Goal: Communication & Community: Answer question/provide support

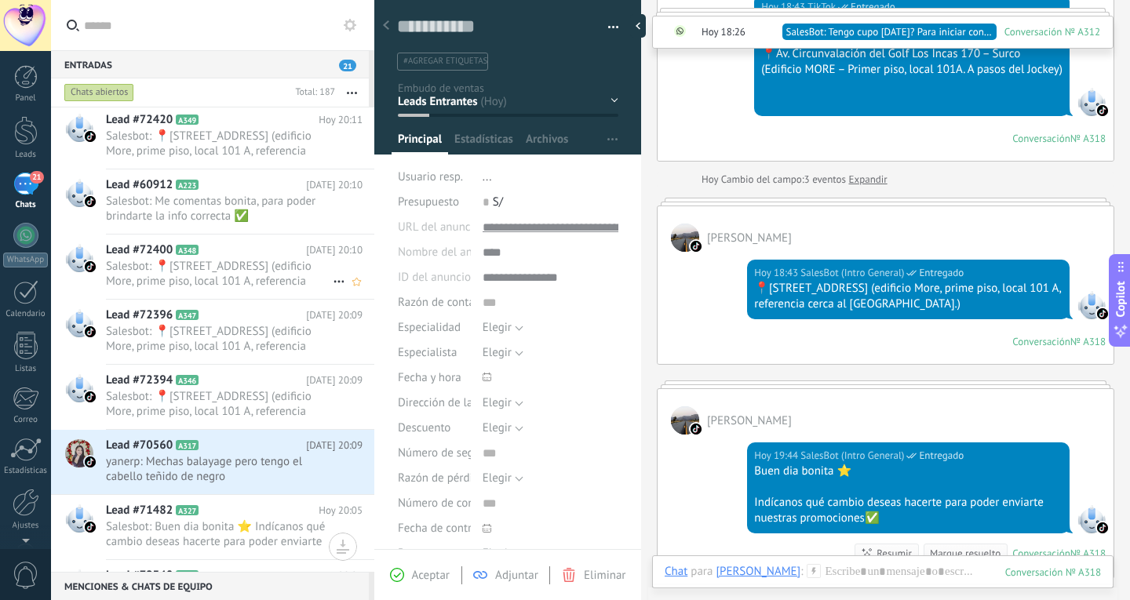
scroll to position [472, 0]
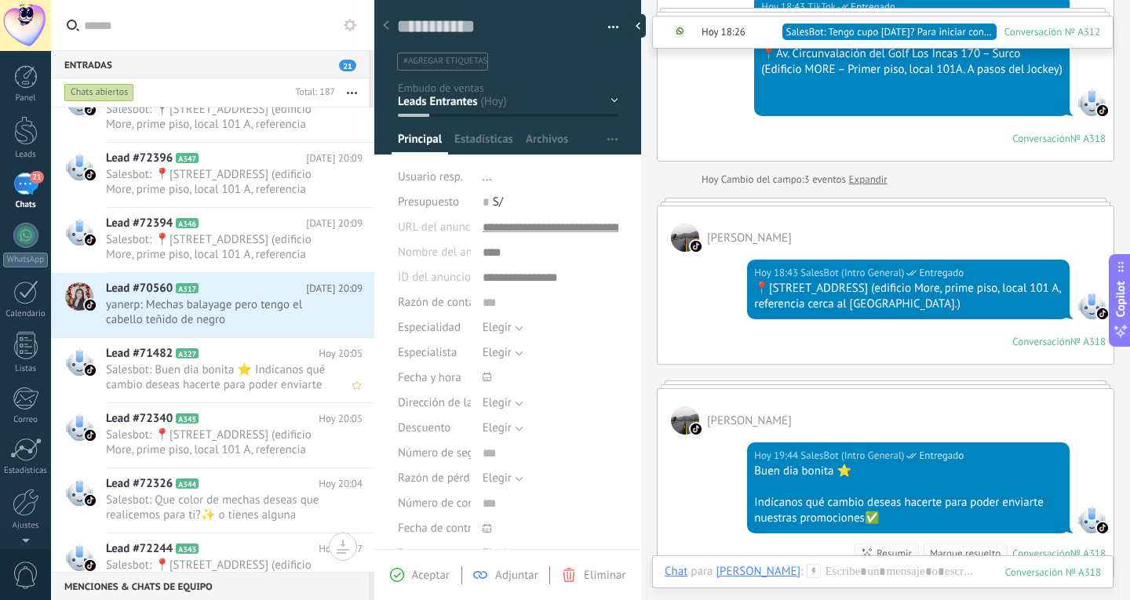
click at [276, 388] on span "Salesbot: Buen dia bonita ⭐ Indícanos qué cambio deseas hacerte para poder envi…" at bounding box center [219, 378] width 227 height 30
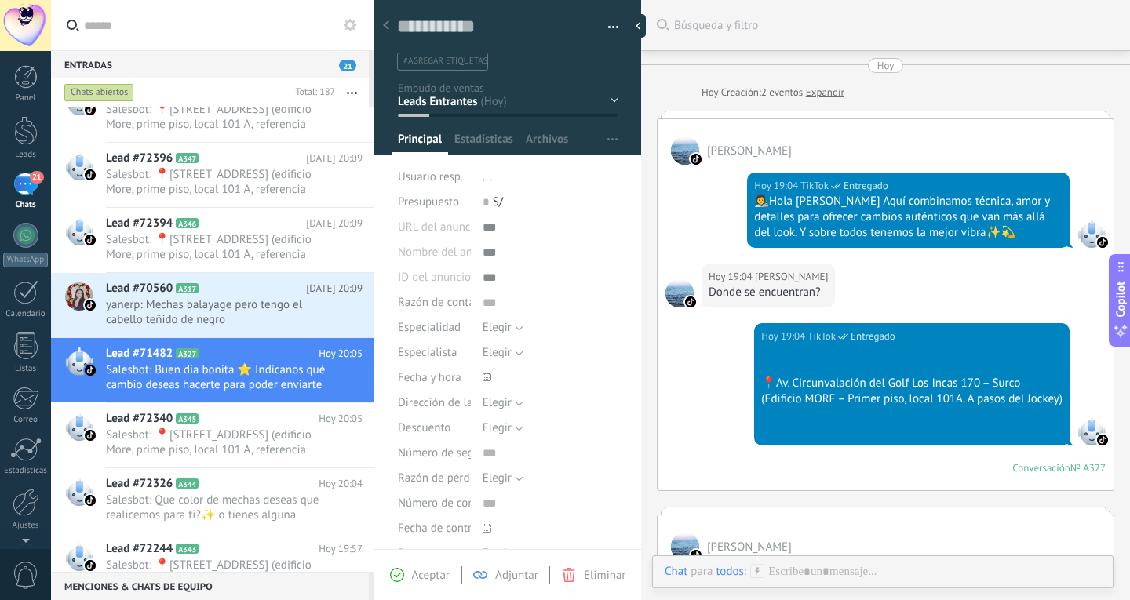
scroll to position [415, 0]
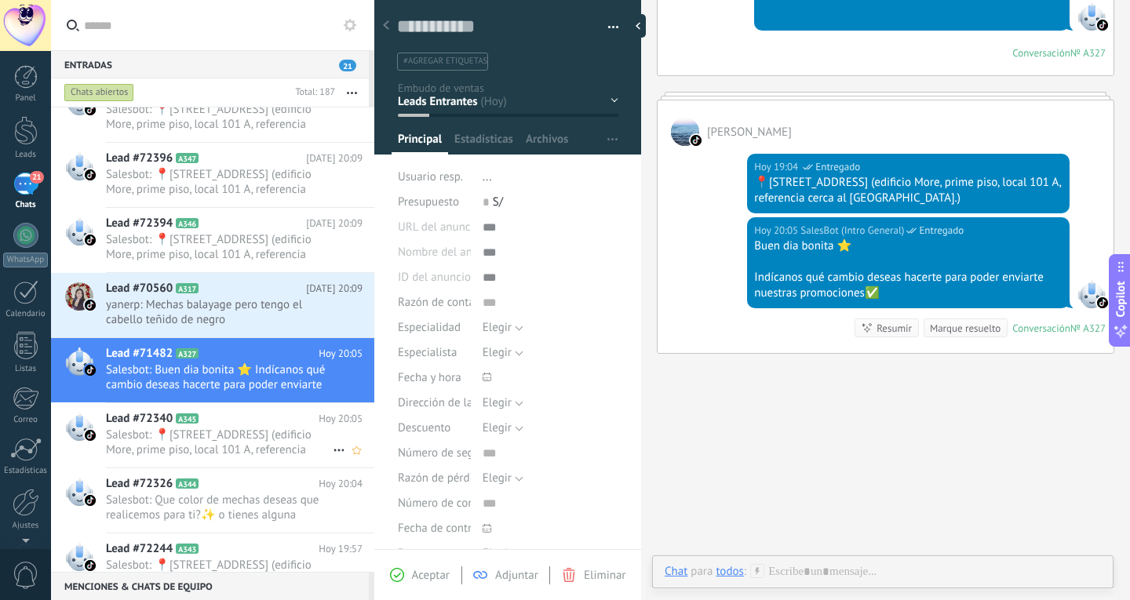
click at [305, 449] on span "Salesbot: 📍[STREET_ADDRESS] (edificio More, prime piso, local 101 A, referencia…" at bounding box center [219, 443] width 227 height 30
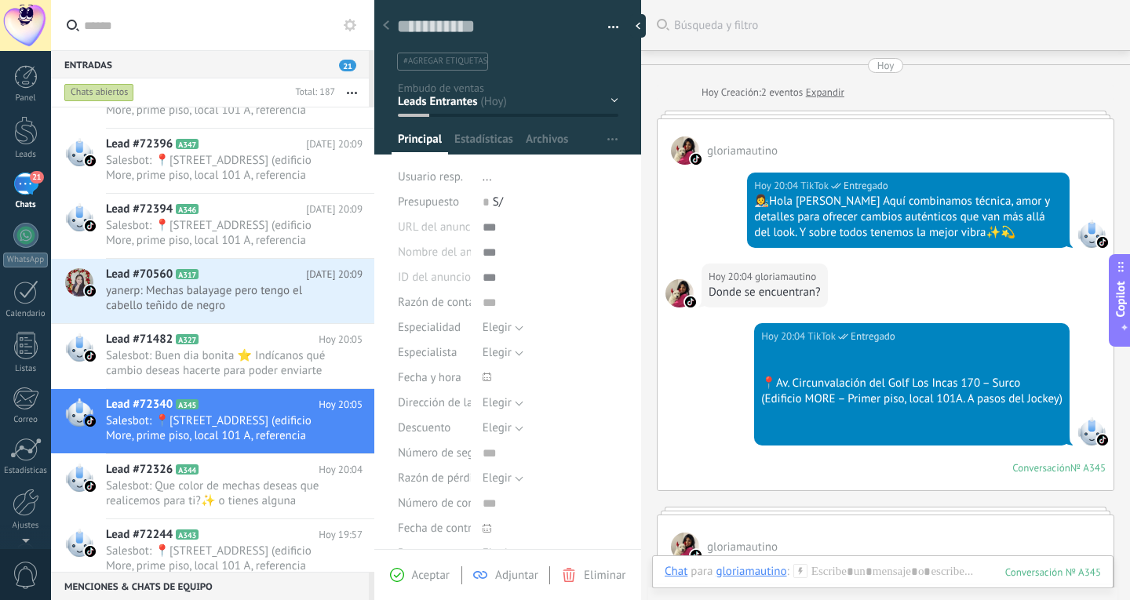
scroll to position [785, 0]
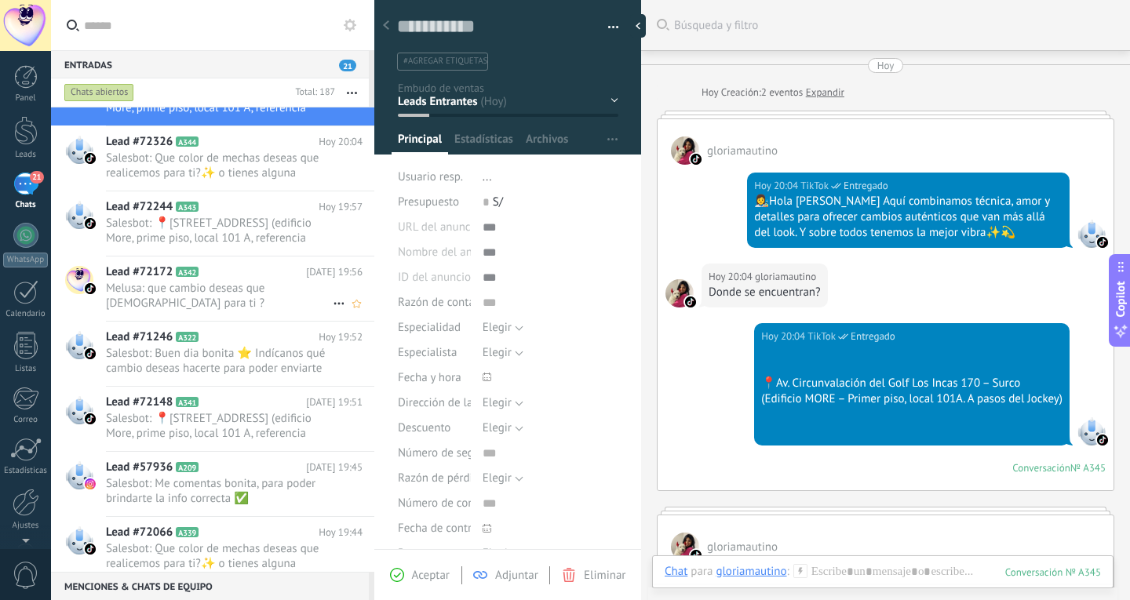
click at [236, 306] on span "Melusa: que cambio deseas que [DEMOGRAPHIC_DATA] para ti ?" at bounding box center [219, 296] width 227 height 30
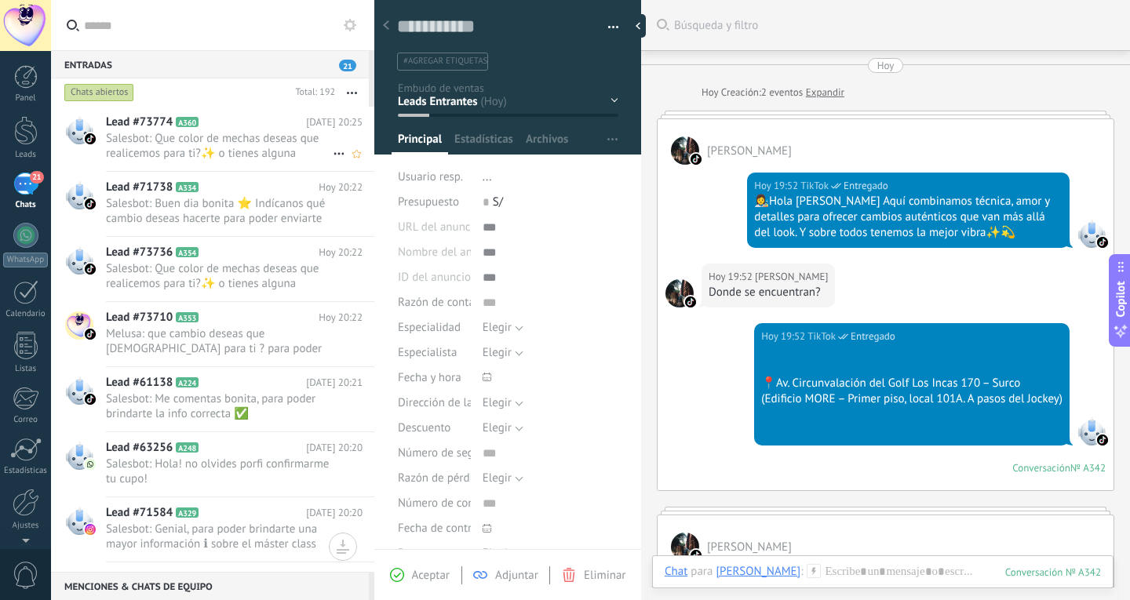
click at [248, 162] on div "Lead #73774 A360 [DATE] 20:25 Salesbot: Que color de mechas deseas que realicem…" at bounding box center [240, 139] width 268 height 64
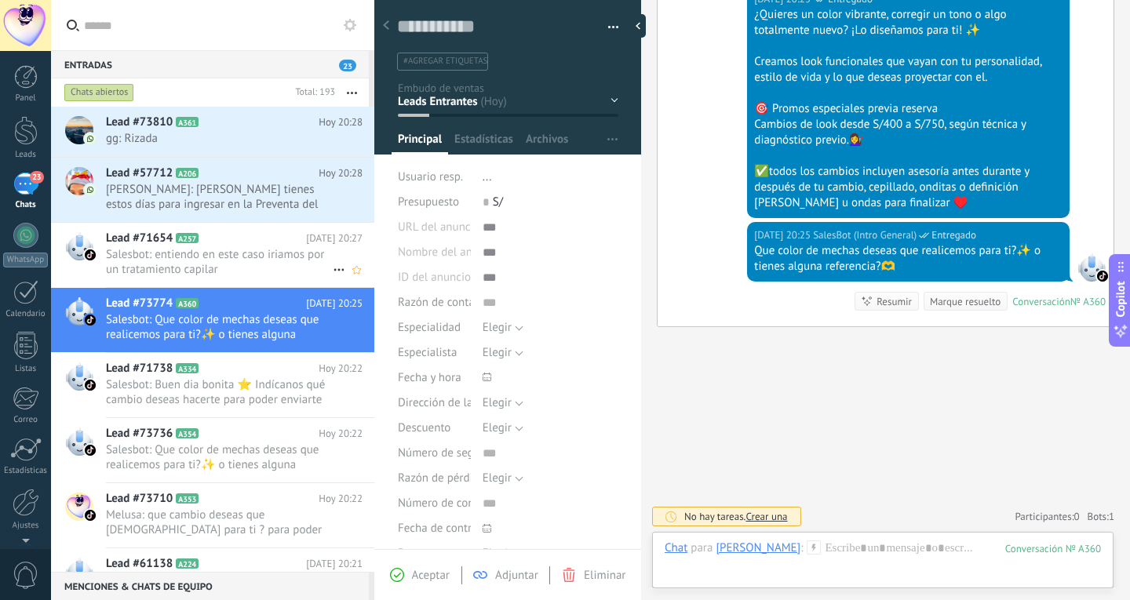
click at [236, 235] on h2 "Lead #71654 A257" at bounding box center [206, 239] width 200 height 16
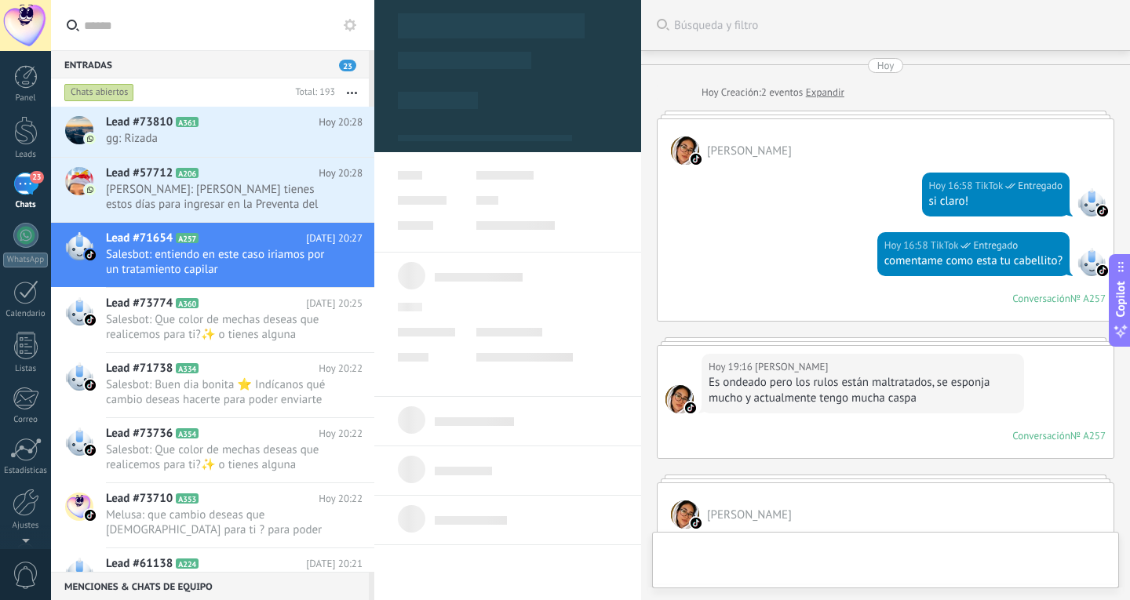
type textarea "**********"
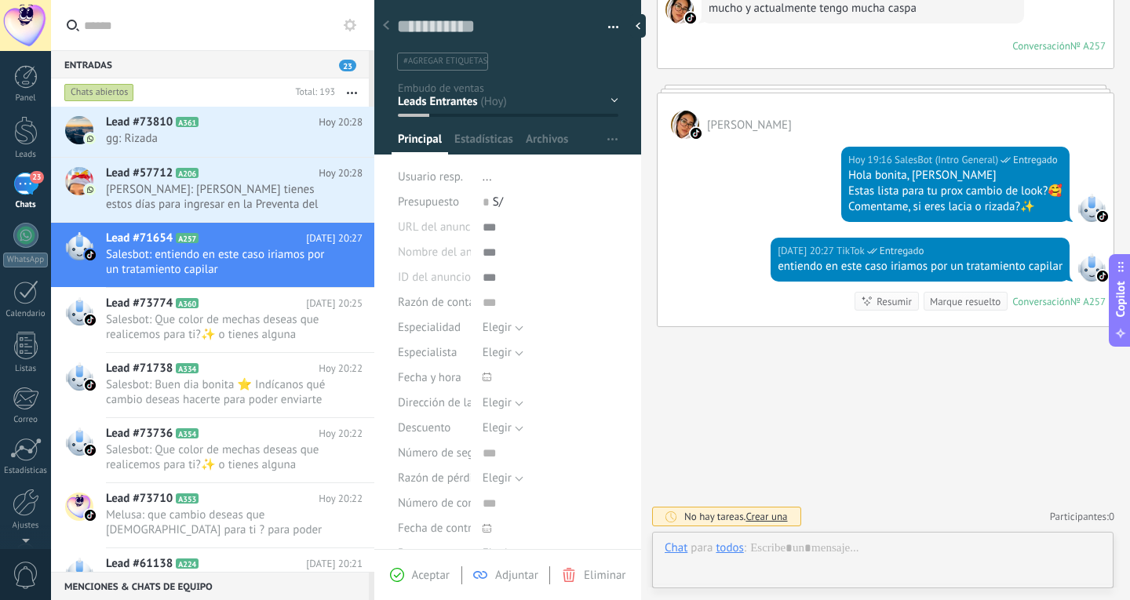
scroll to position [24, 0]
click at [862, 556] on div at bounding box center [883, 564] width 436 height 47
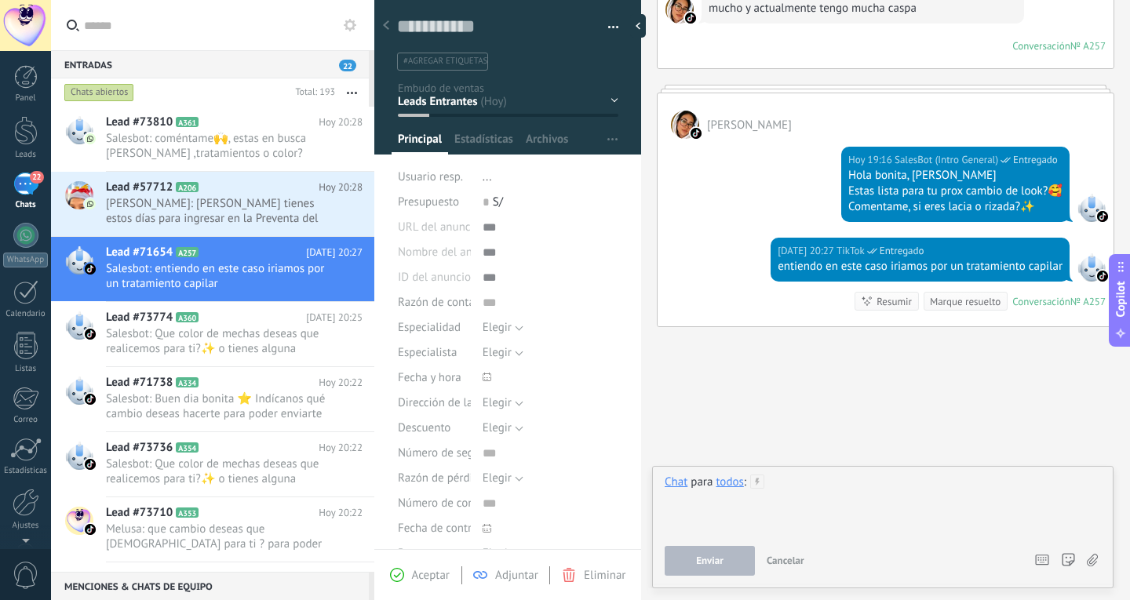
paste div
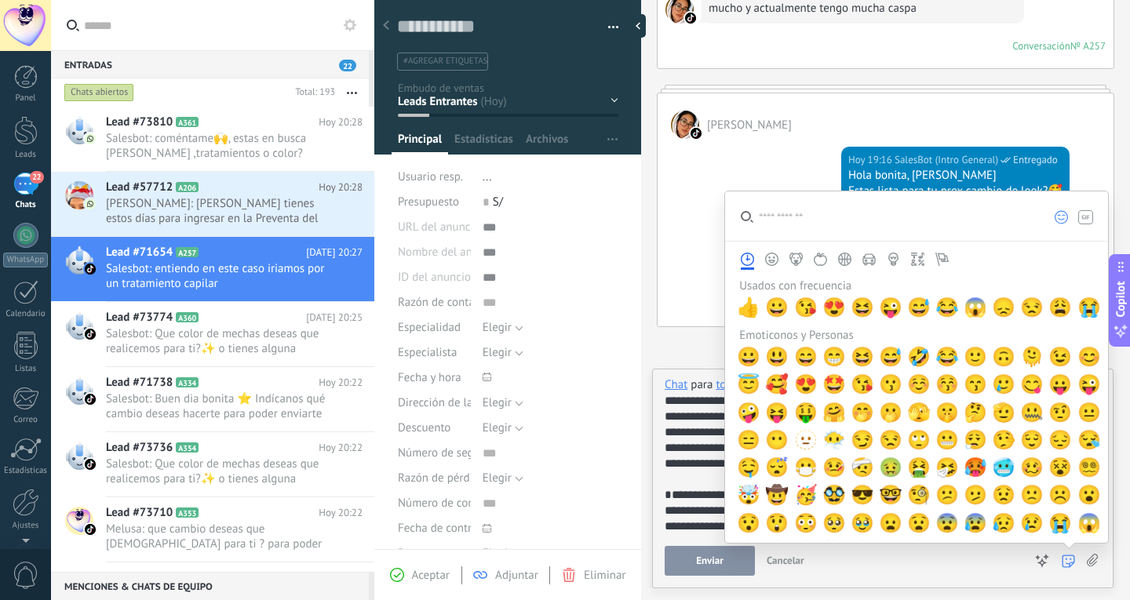
click at [723, 566] on button "Enviar" at bounding box center [710, 561] width 90 height 30
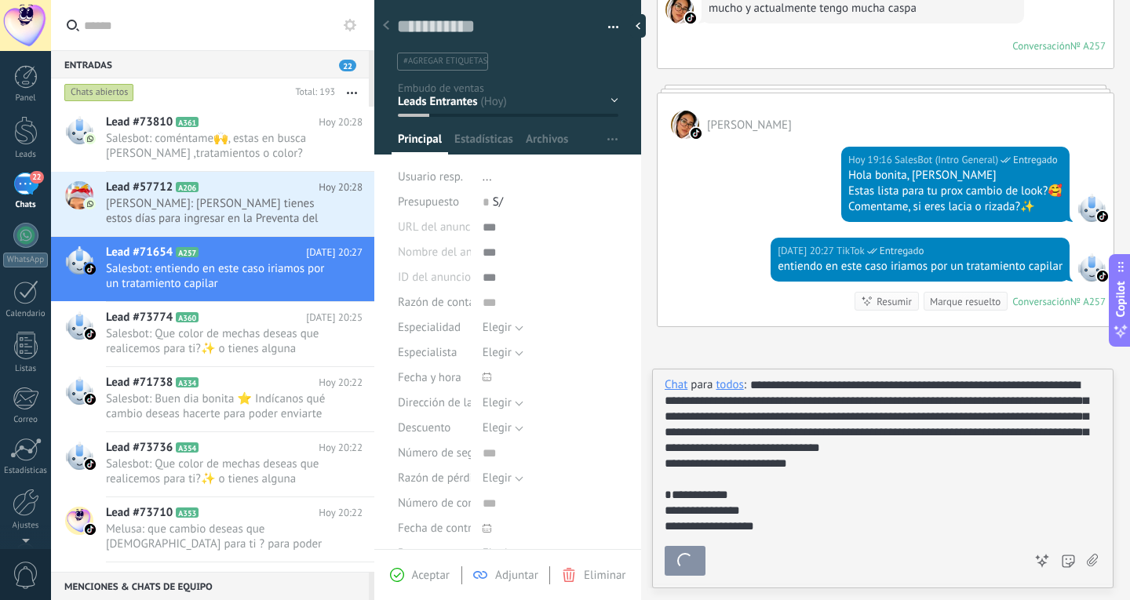
click at [692, 496] on div "Buscar Búsqueda y filtro Carga más [DATE] [DATE] Creación: 2 eventos Expandir G…" at bounding box center [885, 105] width 489 height 991
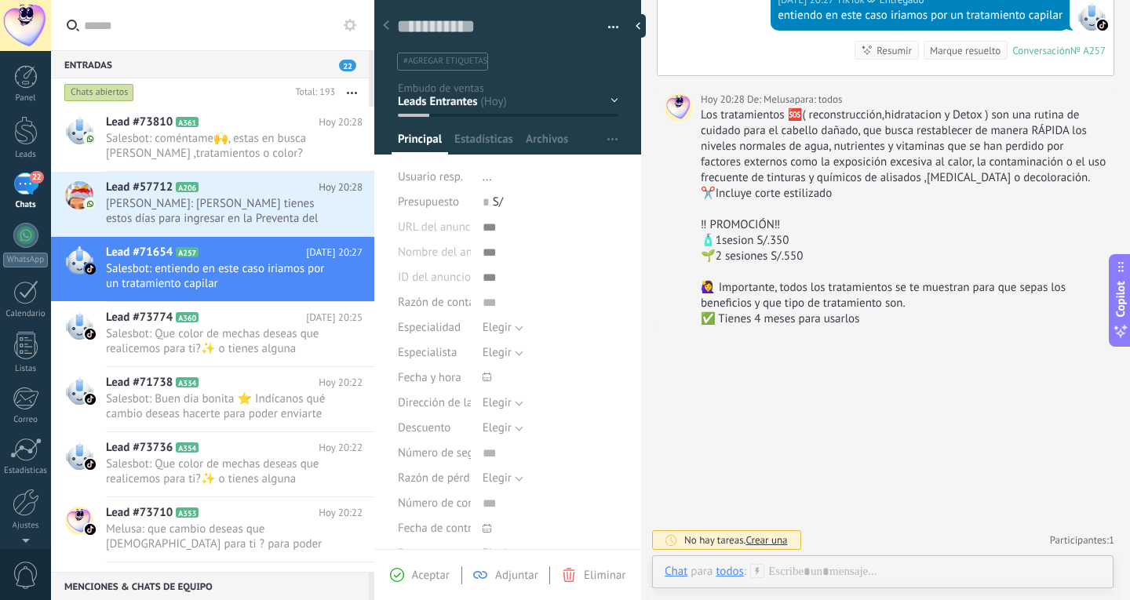
scroll to position [563, 0]
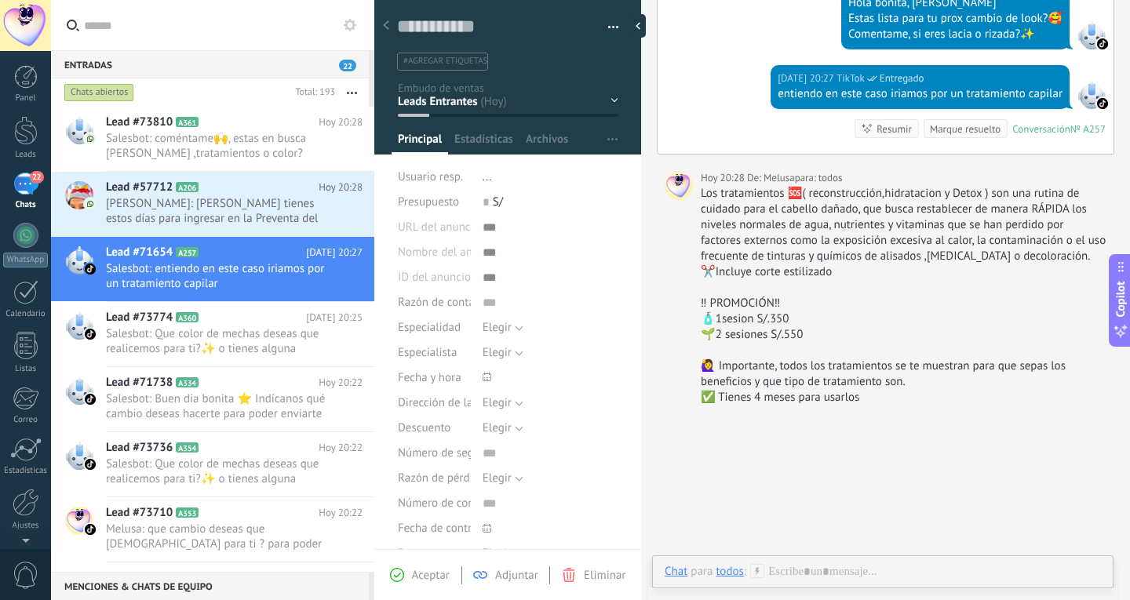
drag, startPoint x: 818, startPoint y: 210, endPoint x: 797, endPoint y: 181, distance: 34.8
click at [810, 192] on div "Los tratamientos 🆘( reconstrucción,hidratacion y Detox ) son una rutina de cuid…" at bounding box center [904, 225] width 406 height 78
click at [797, 181] on span "para:" at bounding box center [807, 178] width 24 height 16
click at [800, 570] on div at bounding box center [883, 587] width 436 height 47
click at [724, 567] on button "Enviar" at bounding box center [710, 561] width 90 height 30
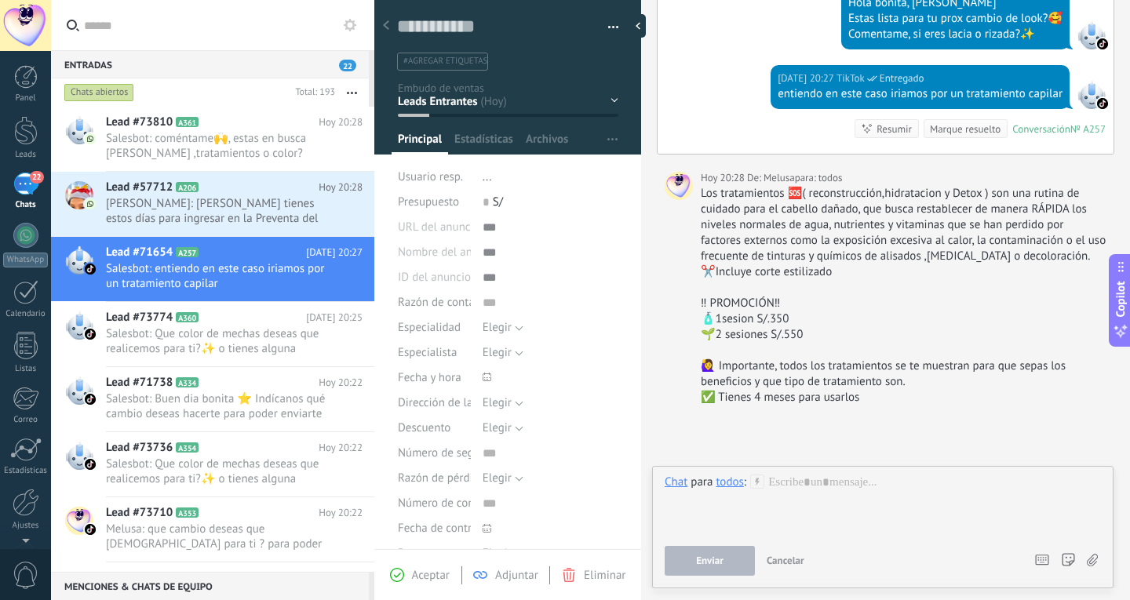
click at [726, 488] on div "todos" at bounding box center [729, 482] width 27 height 14
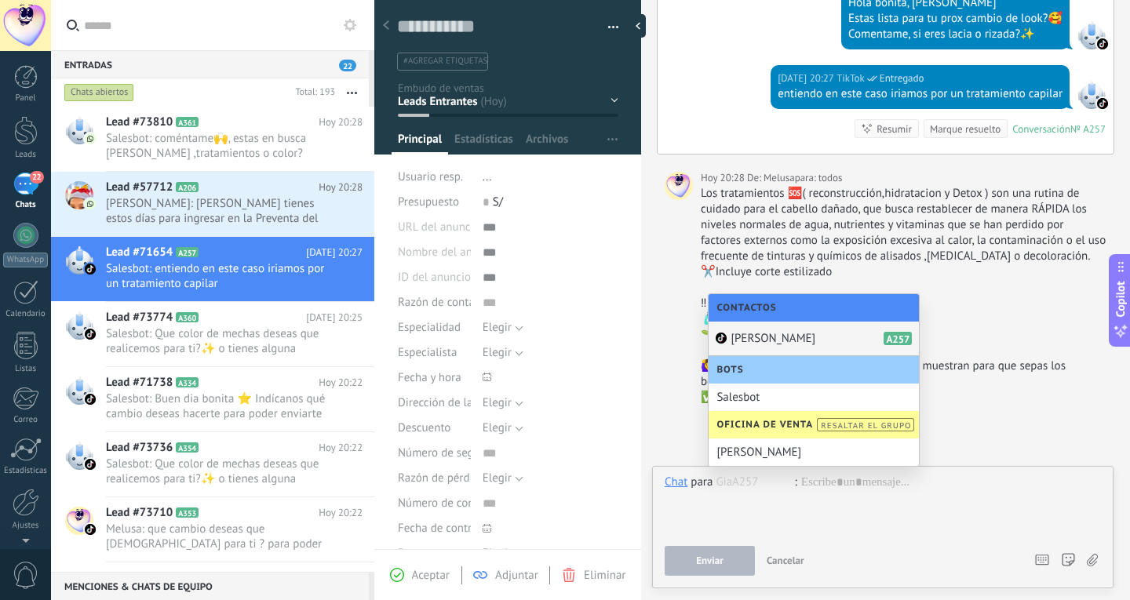
click at [771, 342] on div "Gia A257" at bounding box center [814, 339] width 210 height 35
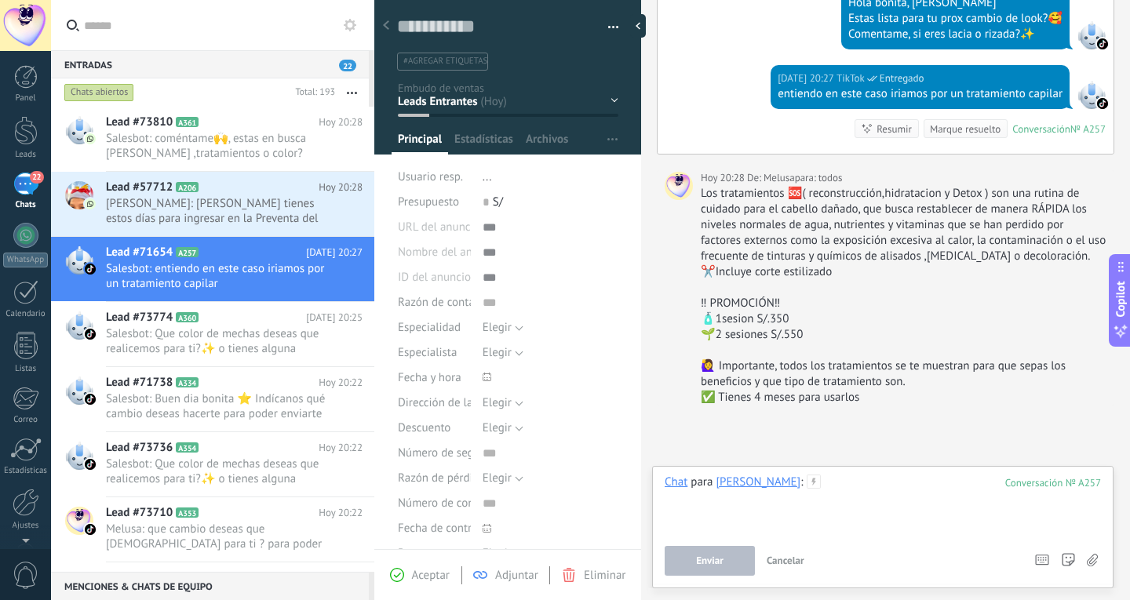
paste div
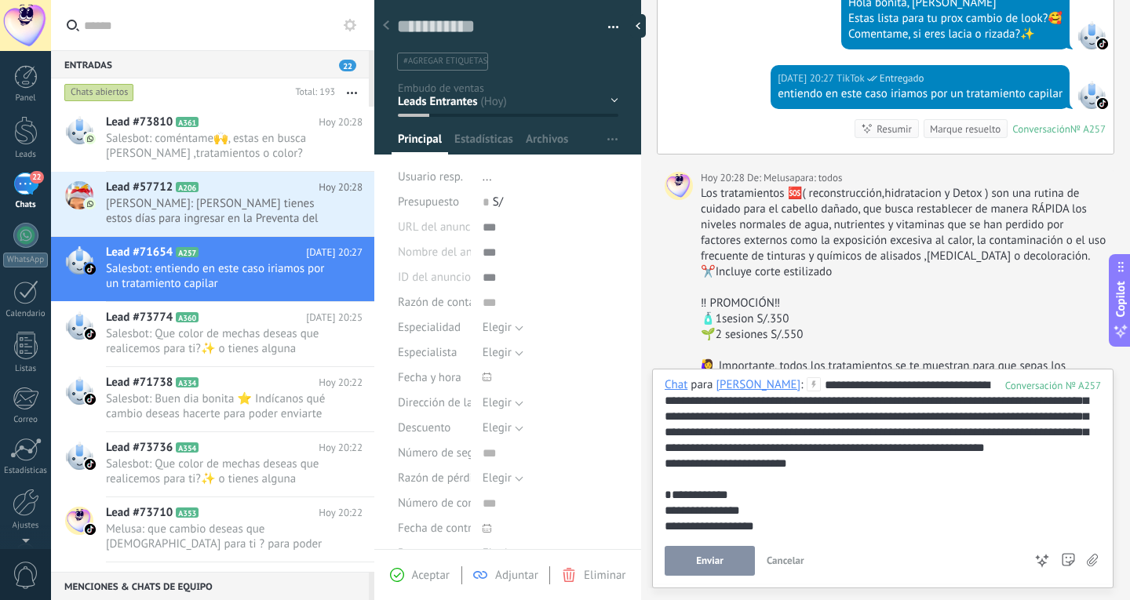
click at [719, 548] on button "Enviar" at bounding box center [710, 561] width 90 height 30
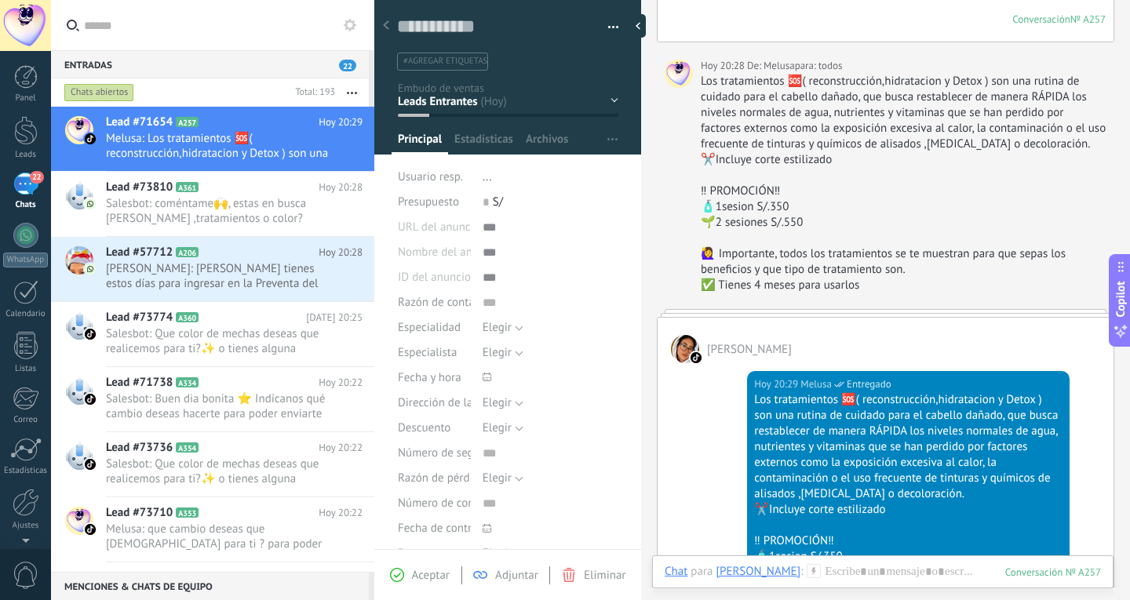
scroll to position [1020, 0]
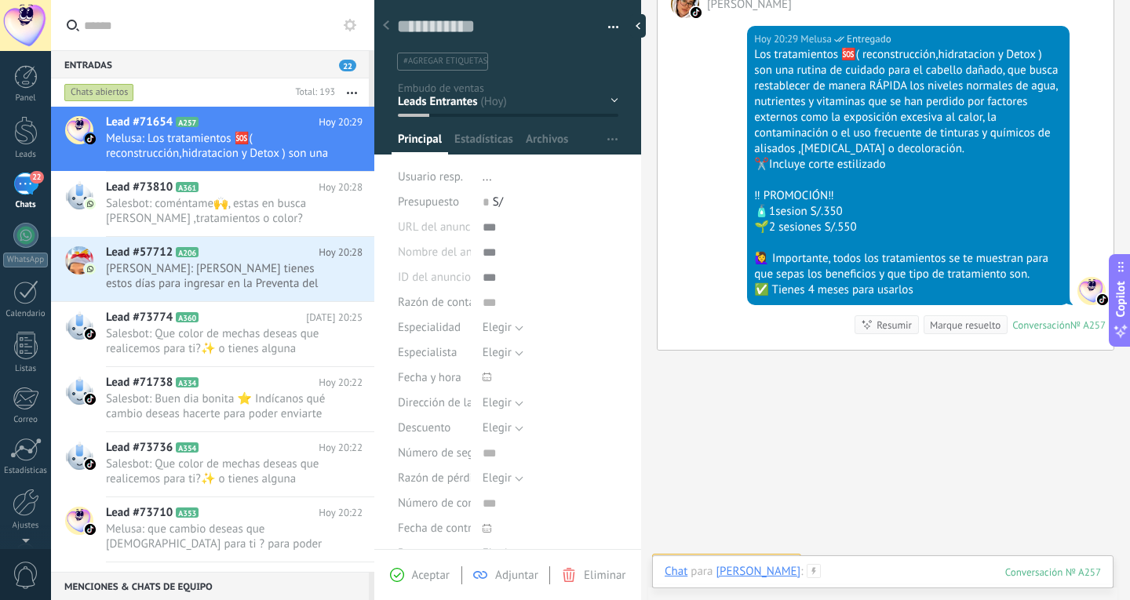
click at [839, 568] on div at bounding box center [883, 587] width 436 height 47
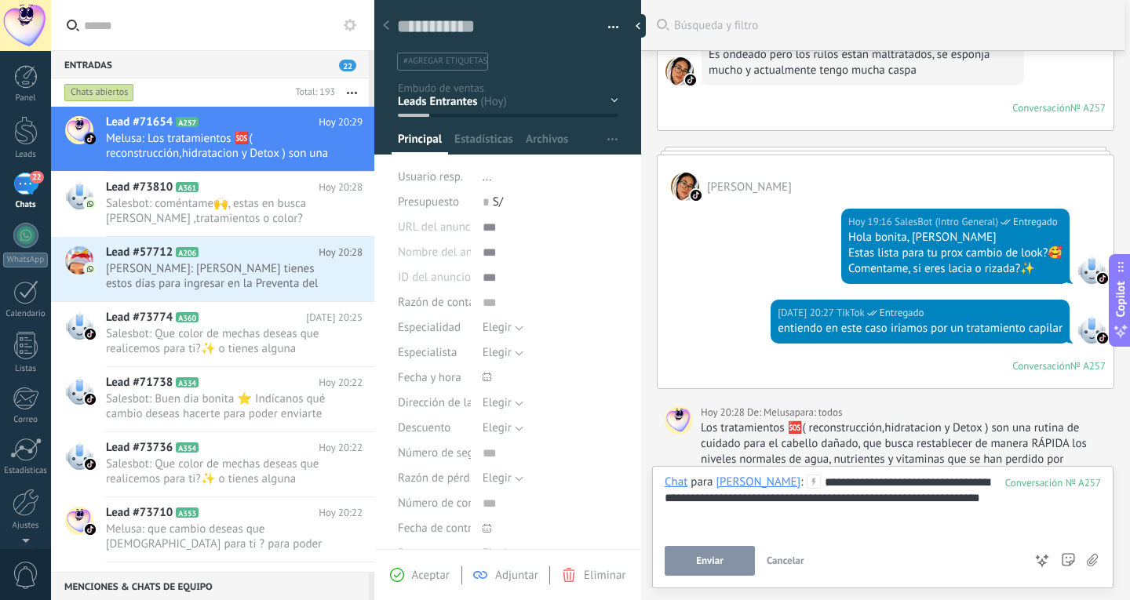
scroll to position [235, 0]
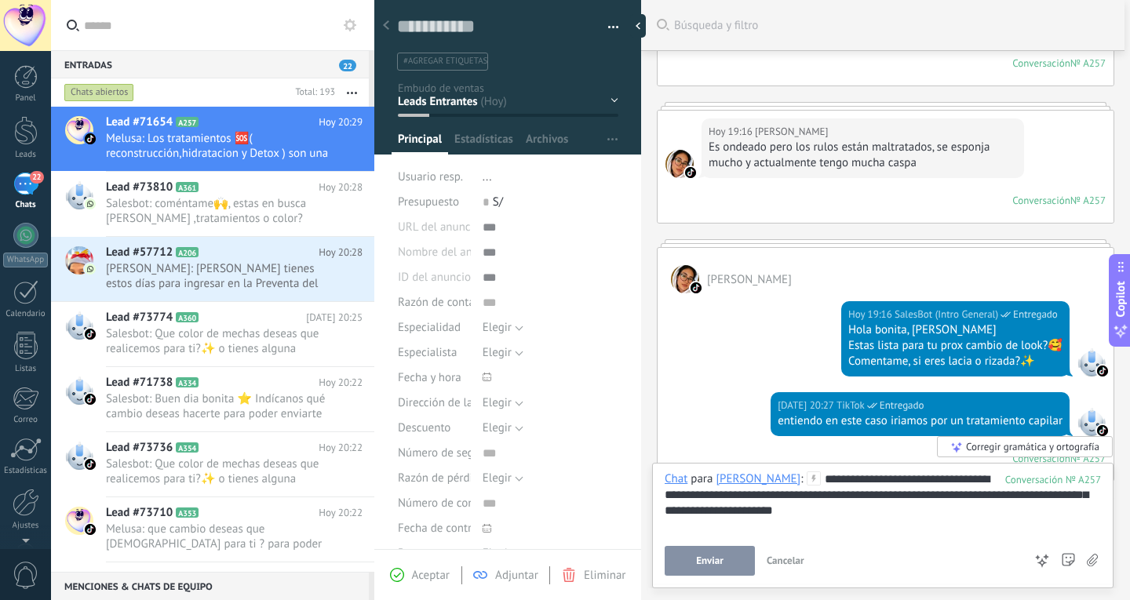
click at [712, 556] on span "Enviar" at bounding box center [709, 561] width 27 height 11
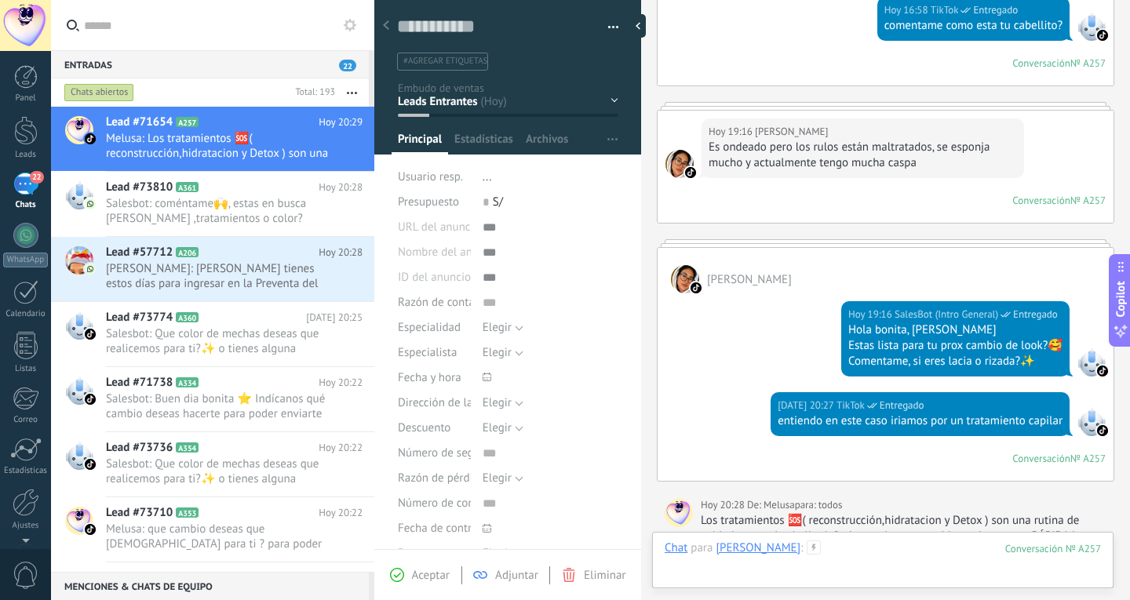
click at [847, 545] on div at bounding box center [883, 564] width 436 height 47
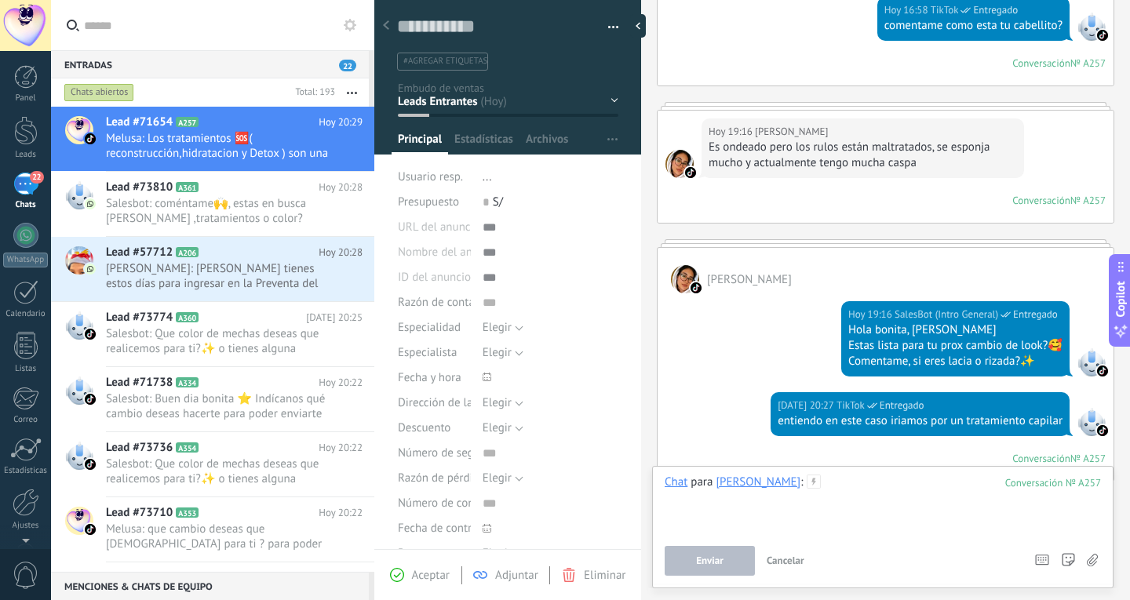
scroll to position [1123, 0]
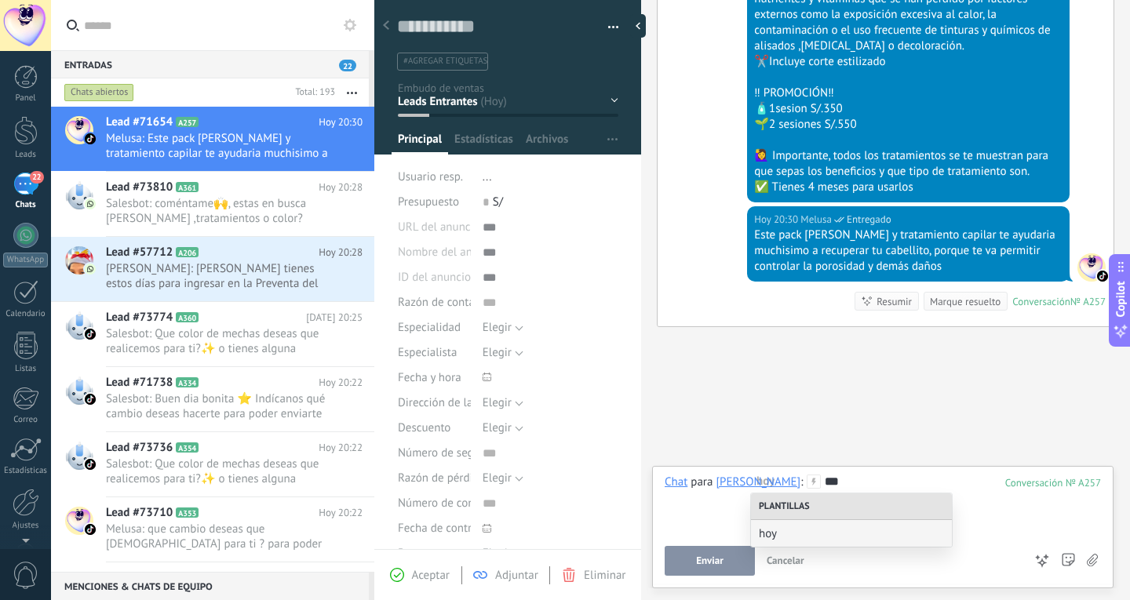
click at [847, 545] on div "hoy" at bounding box center [851, 533] width 201 height 27
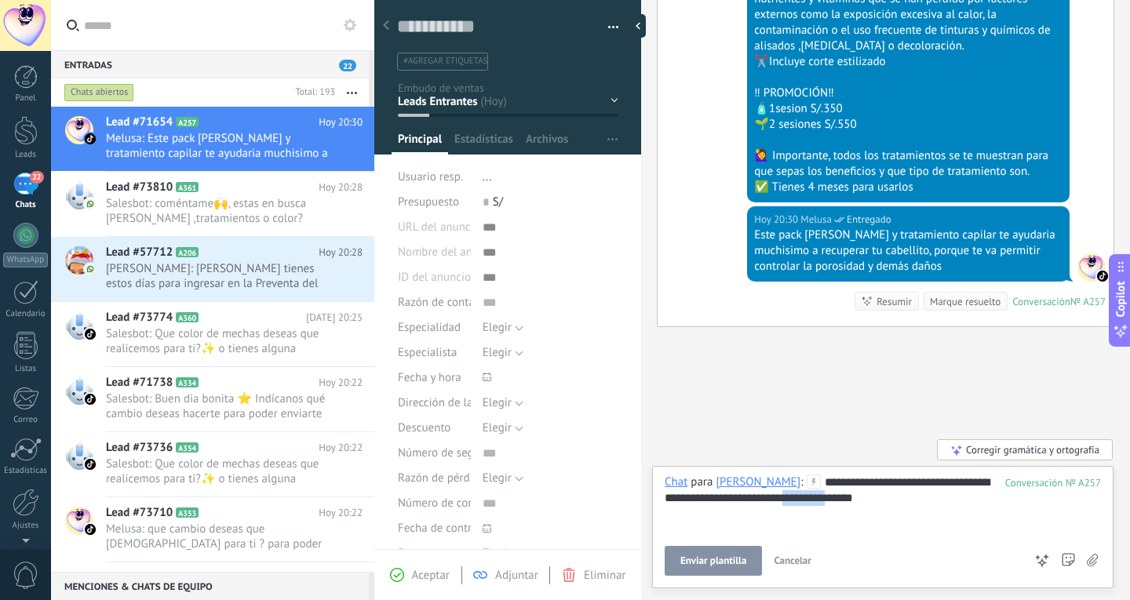
drag, startPoint x: 735, startPoint y: 501, endPoint x: 787, endPoint y: 497, distance: 52.0
click at [787, 497] on div "**********" at bounding box center [883, 505] width 436 height 60
click at [680, 552] on button "Enviar" at bounding box center [710, 561] width 90 height 30
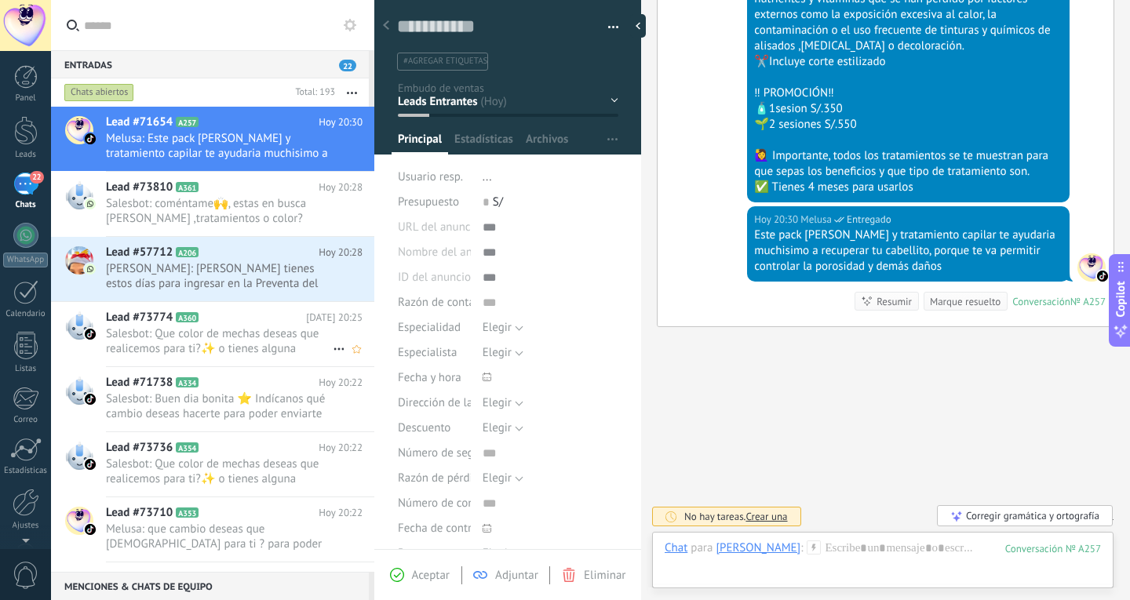
drag, startPoint x: 199, startPoint y: 216, endPoint x: 180, endPoint y: 341, distance: 126.1
click at [199, 216] on span "Salesbot: coméntame🙌, estas en busca [PERSON_NAME] ,tratamientos o color?" at bounding box center [219, 211] width 227 height 30
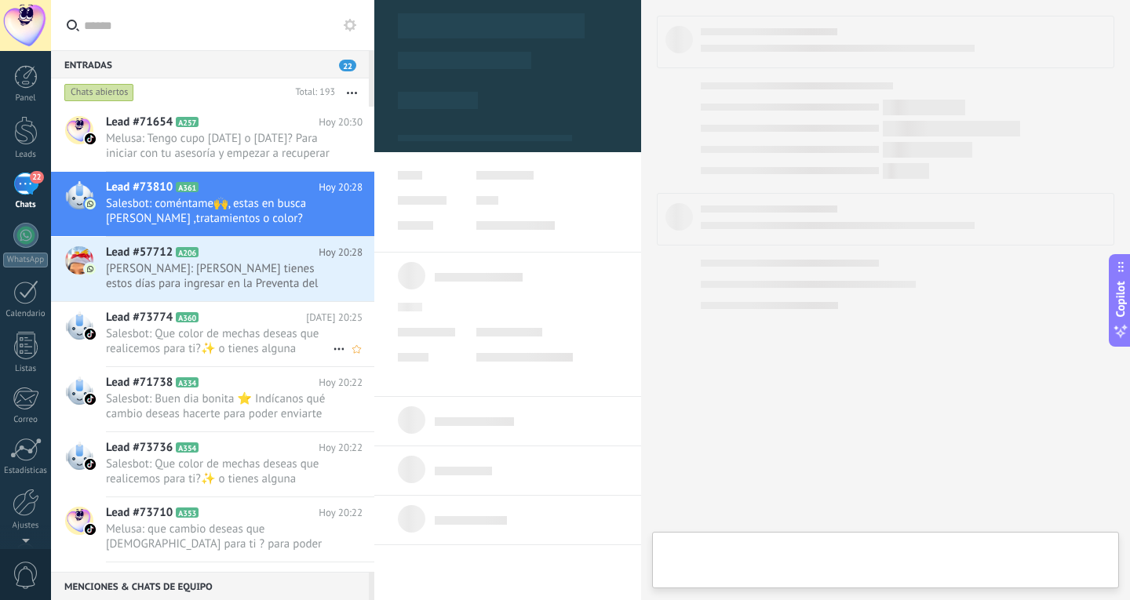
click at [180, 341] on span "Salesbot: Que color de mechas deseas que realicemos para ti?✨ o tienes alguna r…" at bounding box center [219, 341] width 227 height 30
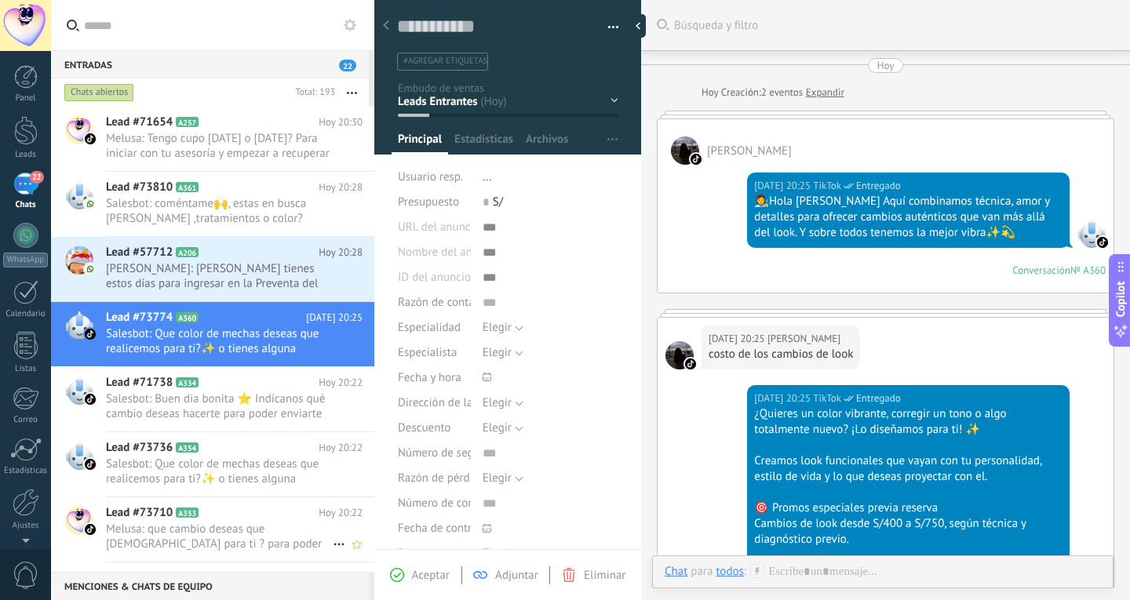
scroll to position [712, 0]
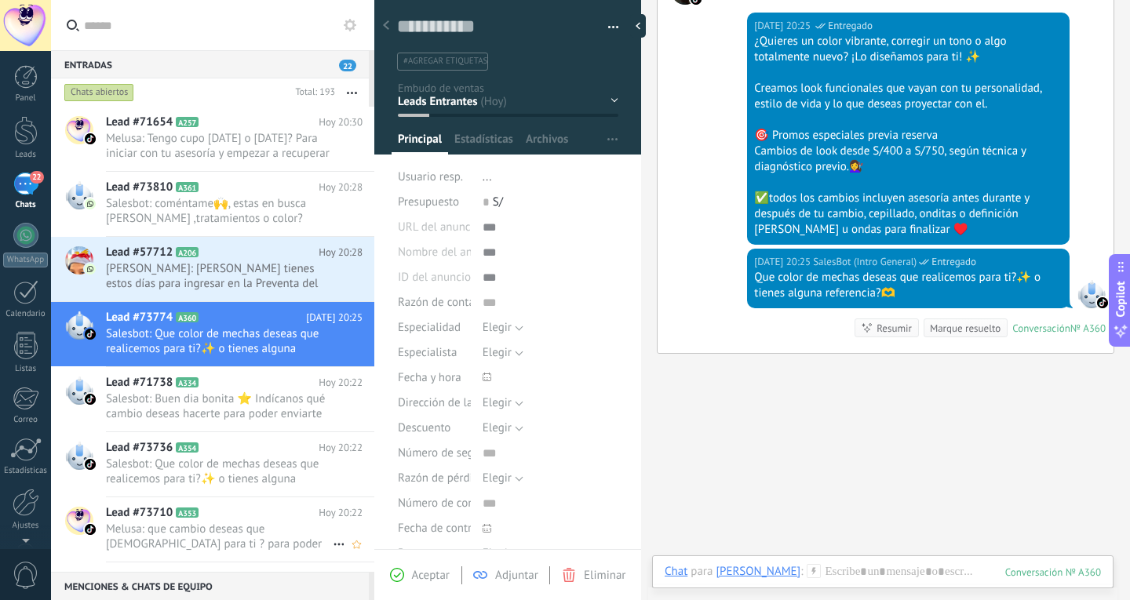
click at [201, 541] on span "Melusa: que cambio deseas que [DEMOGRAPHIC_DATA] para ti ? para poder darte una…" at bounding box center [219, 537] width 227 height 30
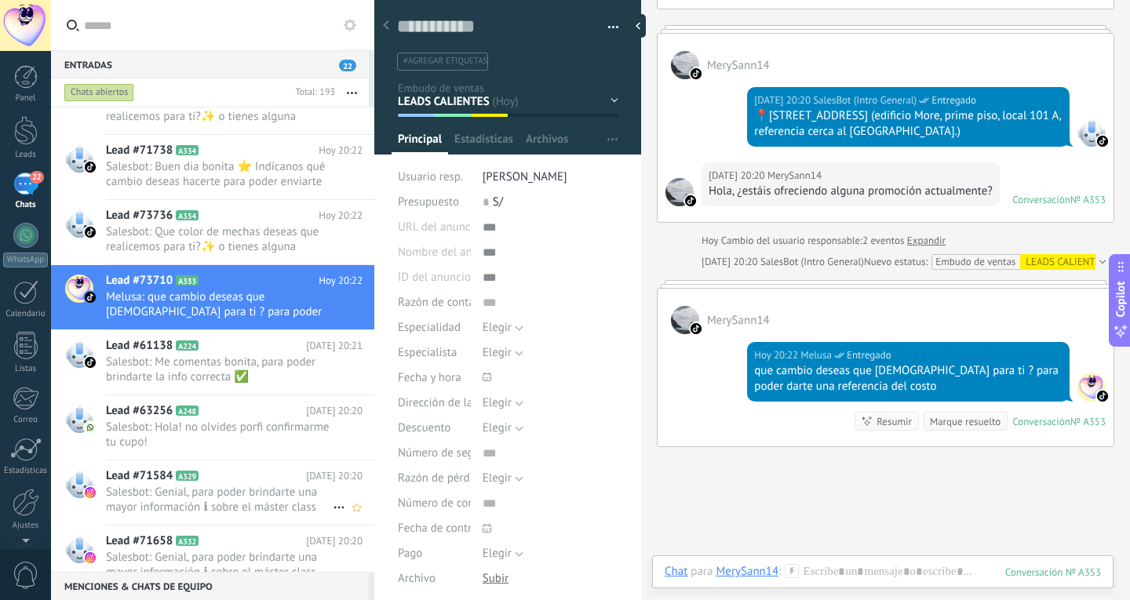
scroll to position [236, 0]
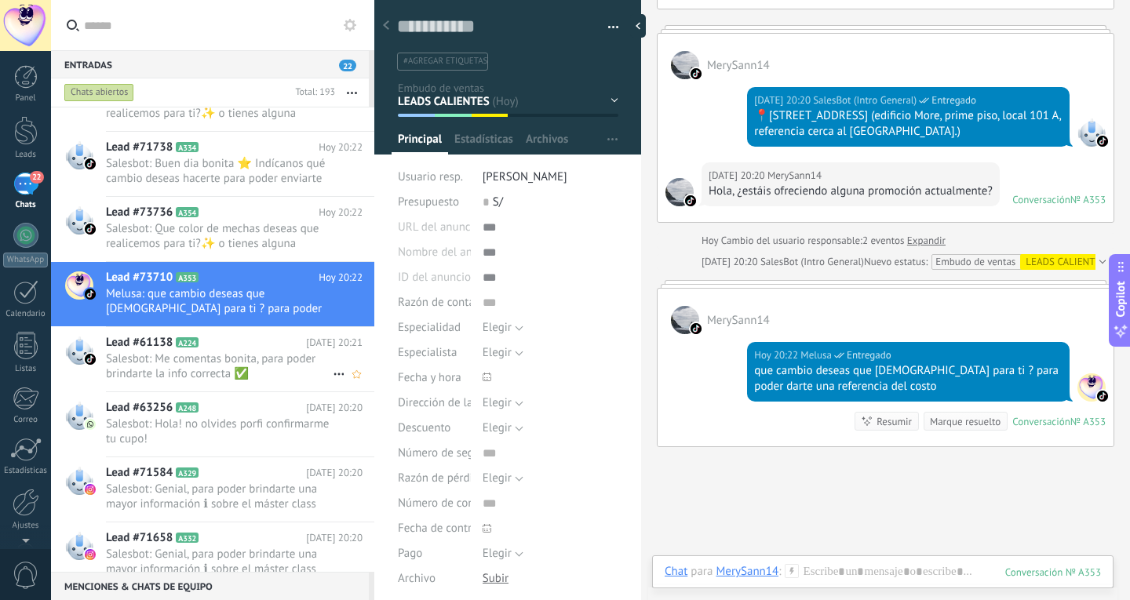
click at [237, 377] on span "Salesbot: Me comentas bonita, para poder brindarte la info correcta ✅" at bounding box center [219, 367] width 227 height 30
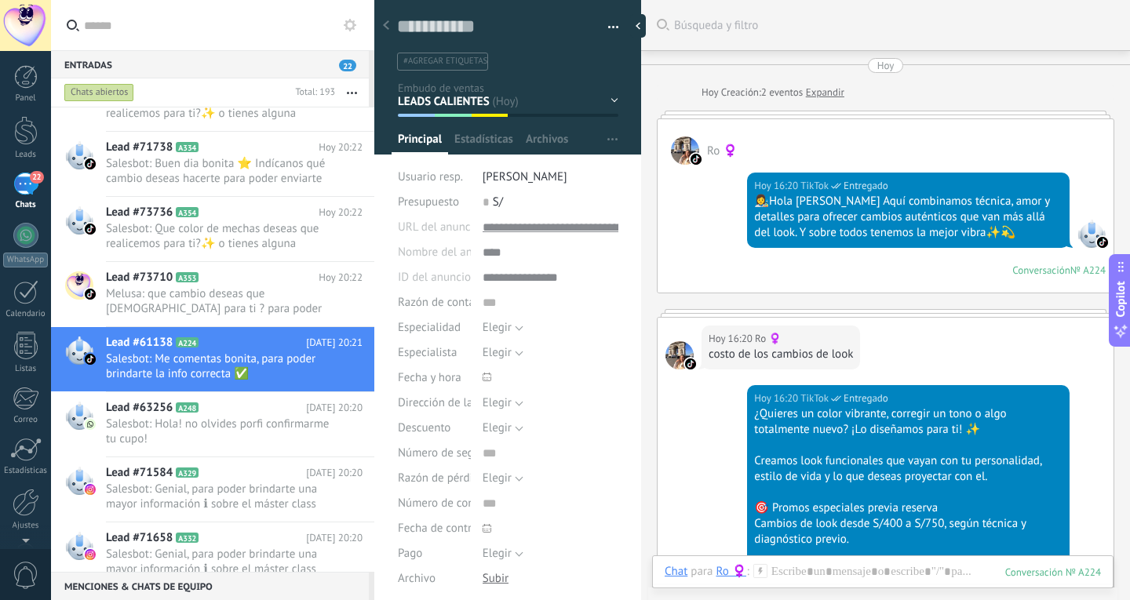
scroll to position [1064, 0]
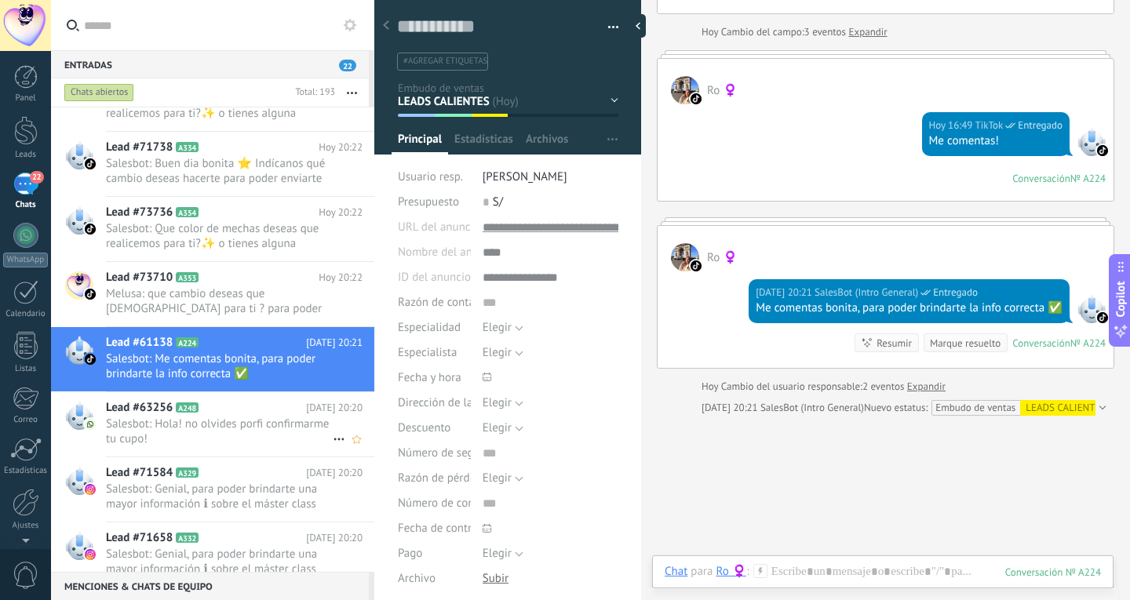
click at [220, 435] on span "Salesbot: Hola! no olvides porfi confirmarme tu cupo!" at bounding box center [219, 432] width 227 height 30
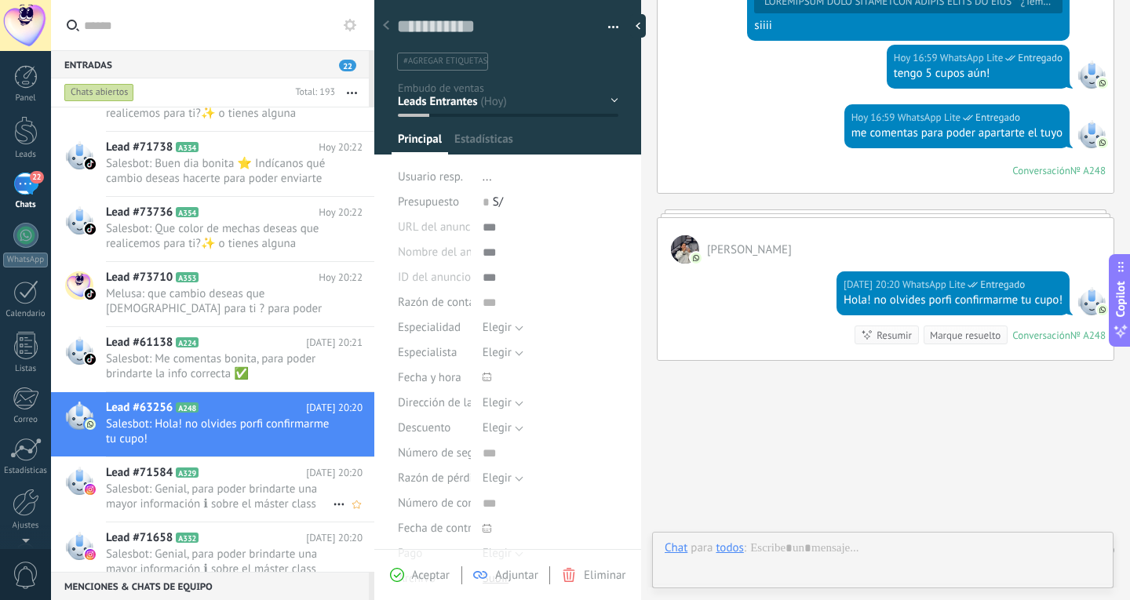
scroll to position [24, 0]
click at [260, 485] on span "Salesbot: Genial, para poder brindarte una mayor información ℹ sobre el máster …" at bounding box center [219, 497] width 227 height 30
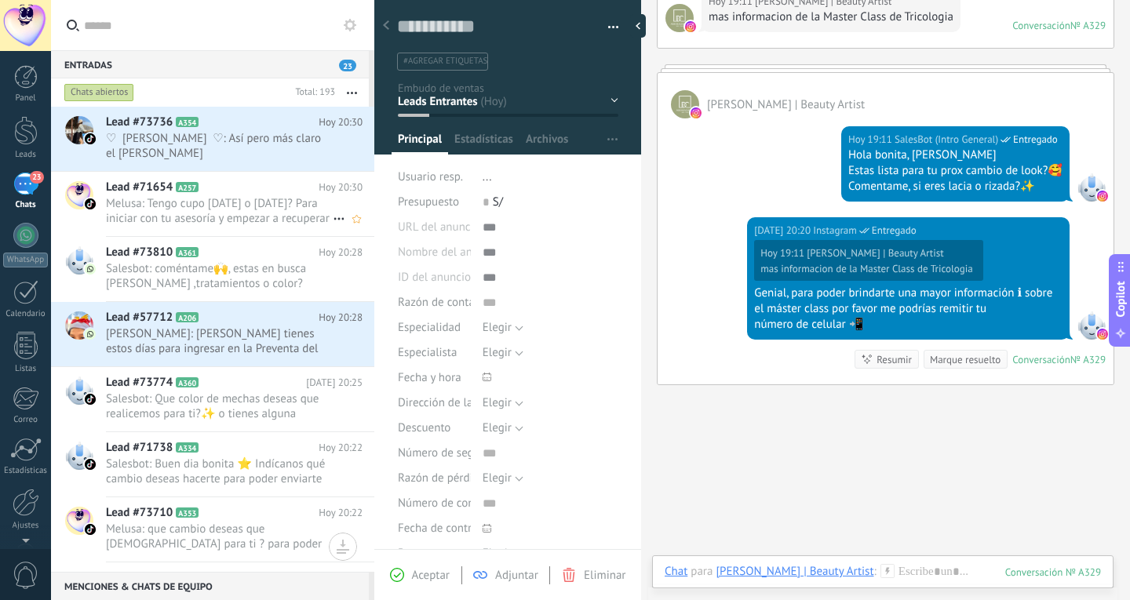
click at [269, 200] on span "Melusa: Tengo cupo [DATE] o [DATE]? Para iniciar con tu asesoría y empezar a re…" at bounding box center [219, 211] width 227 height 30
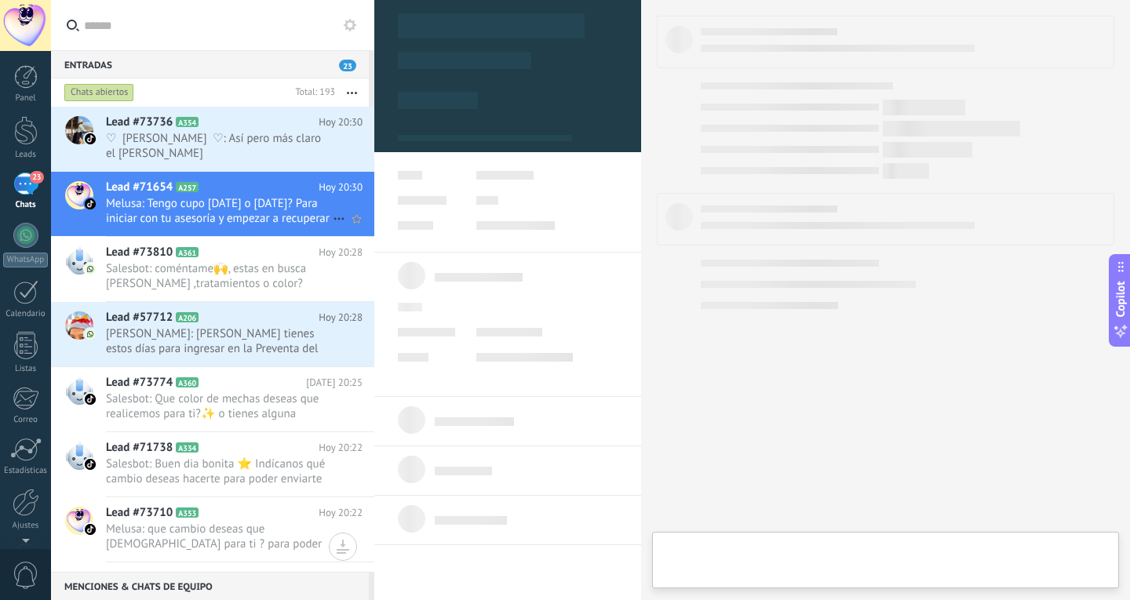
type textarea "**********"
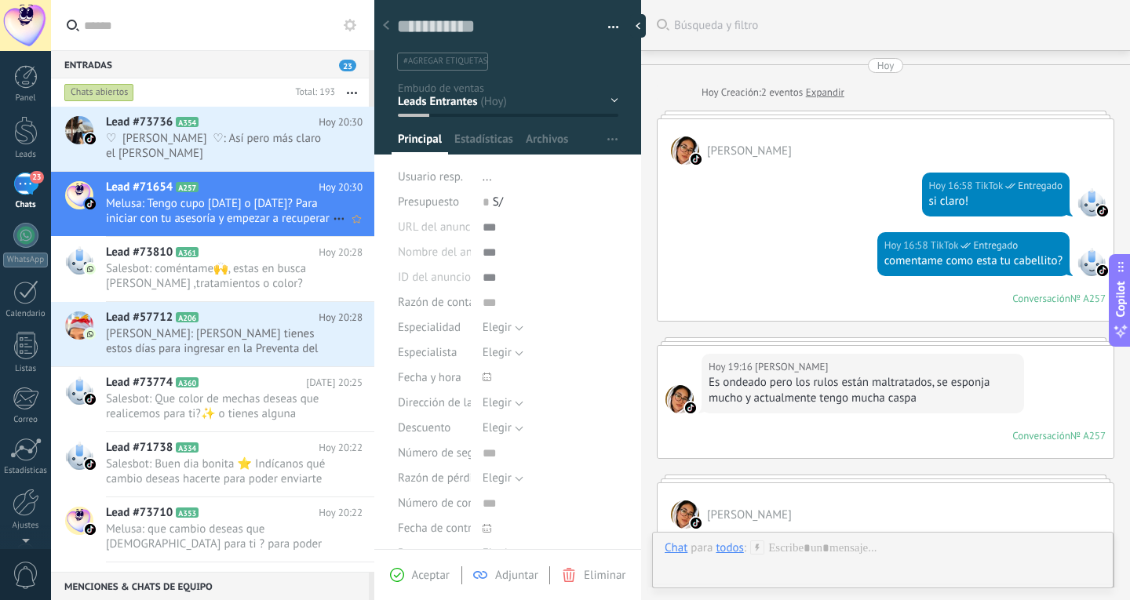
scroll to position [1186, 0]
